Goal: Information Seeking & Learning: Learn about a topic

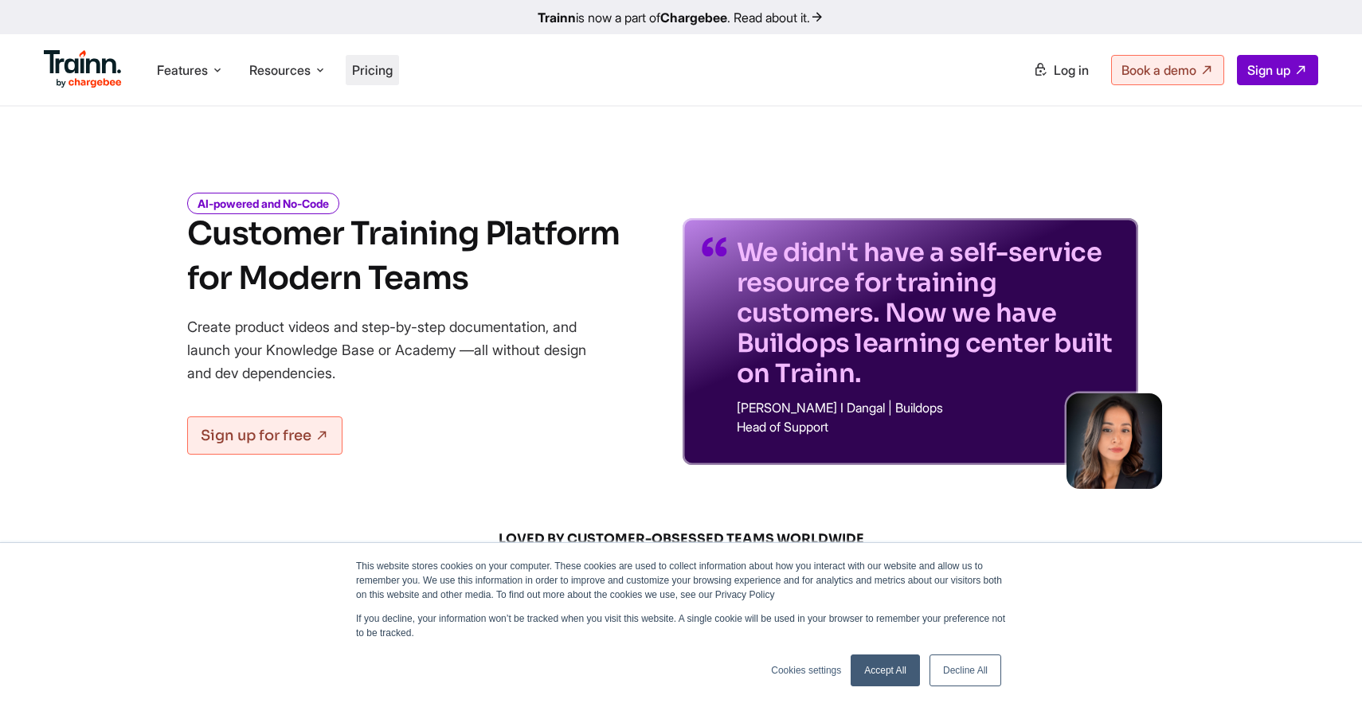
click at [379, 72] on span "Pricing" at bounding box center [372, 70] width 41 height 16
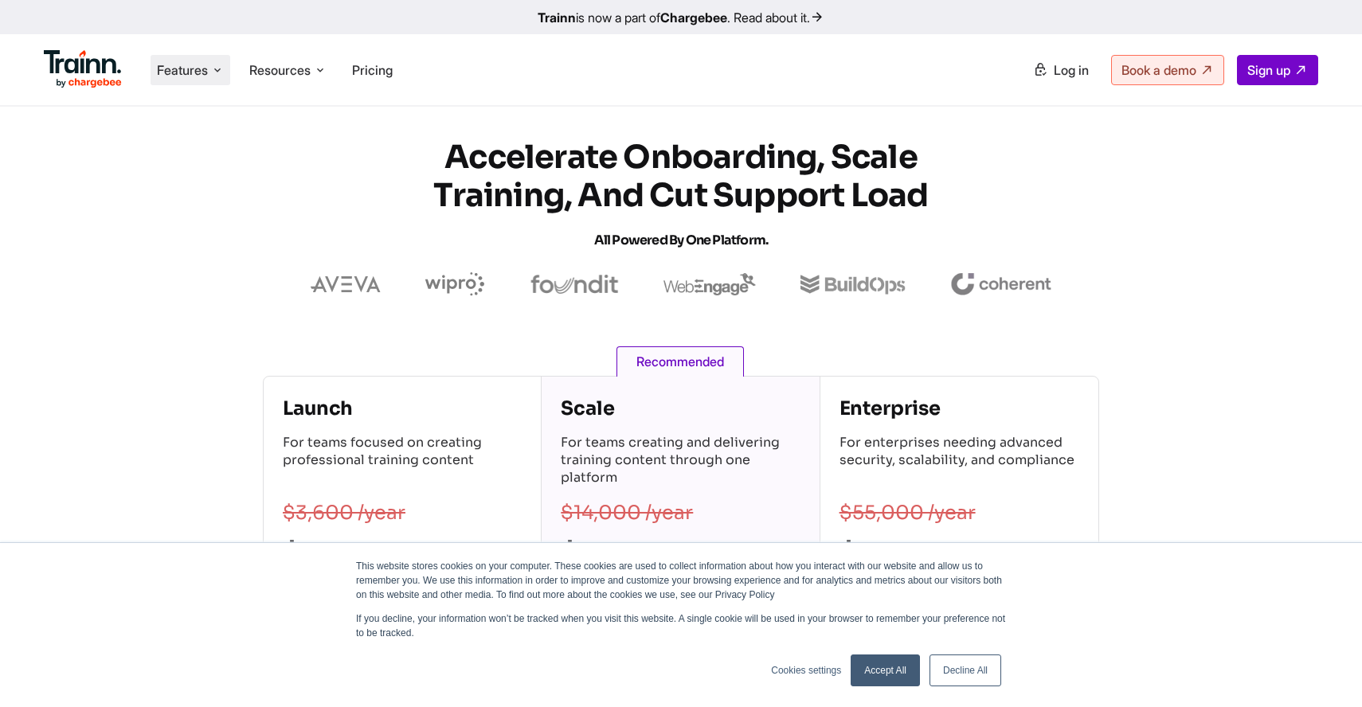
click at [186, 68] on span "Features" at bounding box center [182, 70] width 51 height 18
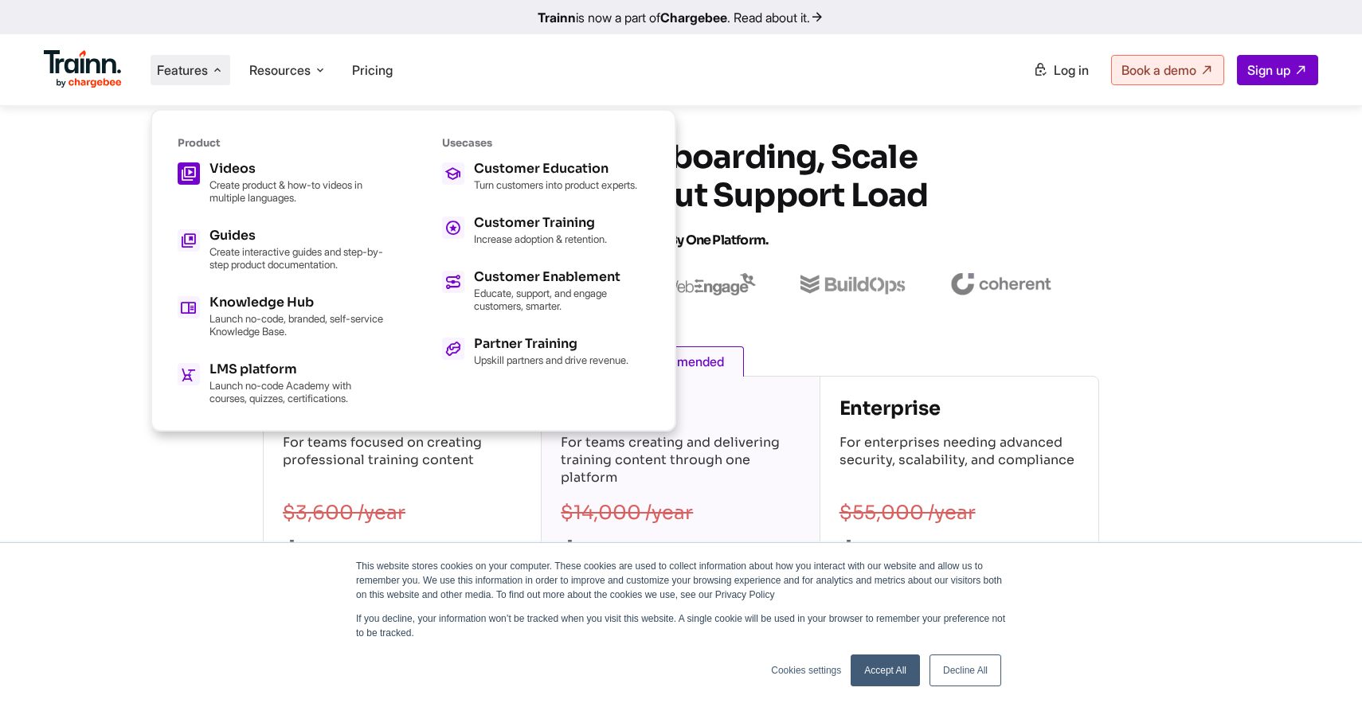
click at [253, 167] on h5 "Videos" at bounding box center [296, 168] width 175 height 13
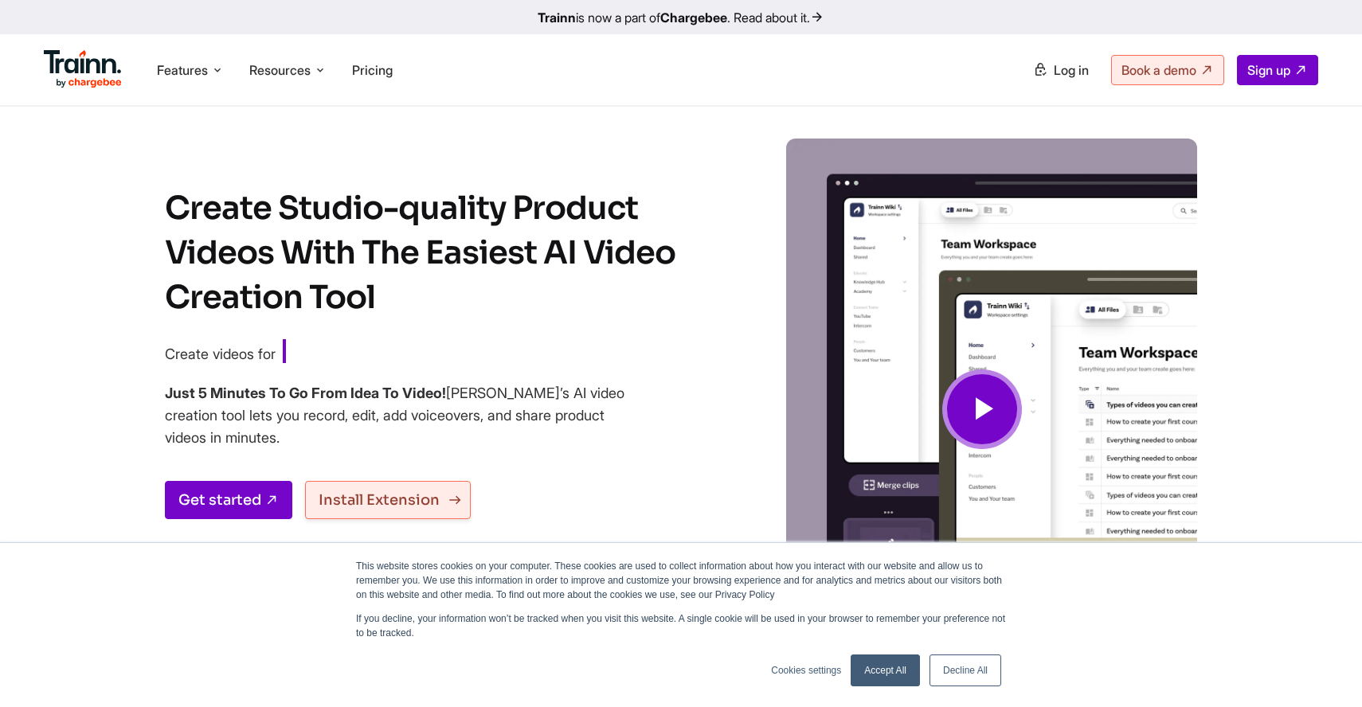
click at [402, 492] on link "Install Extension" at bounding box center [388, 500] width 166 height 38
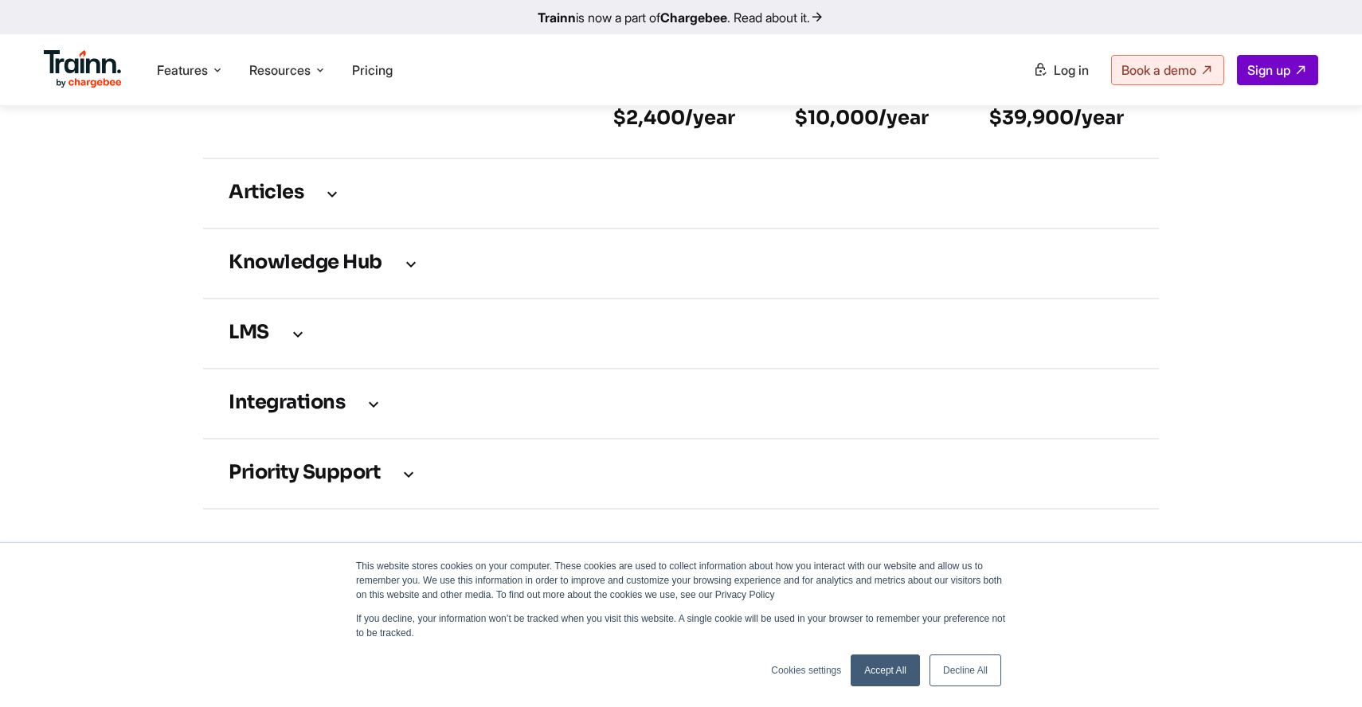
scroll to position [2327, 0]
